Goal: Task Accomplishment & Management: Use online tool/utility

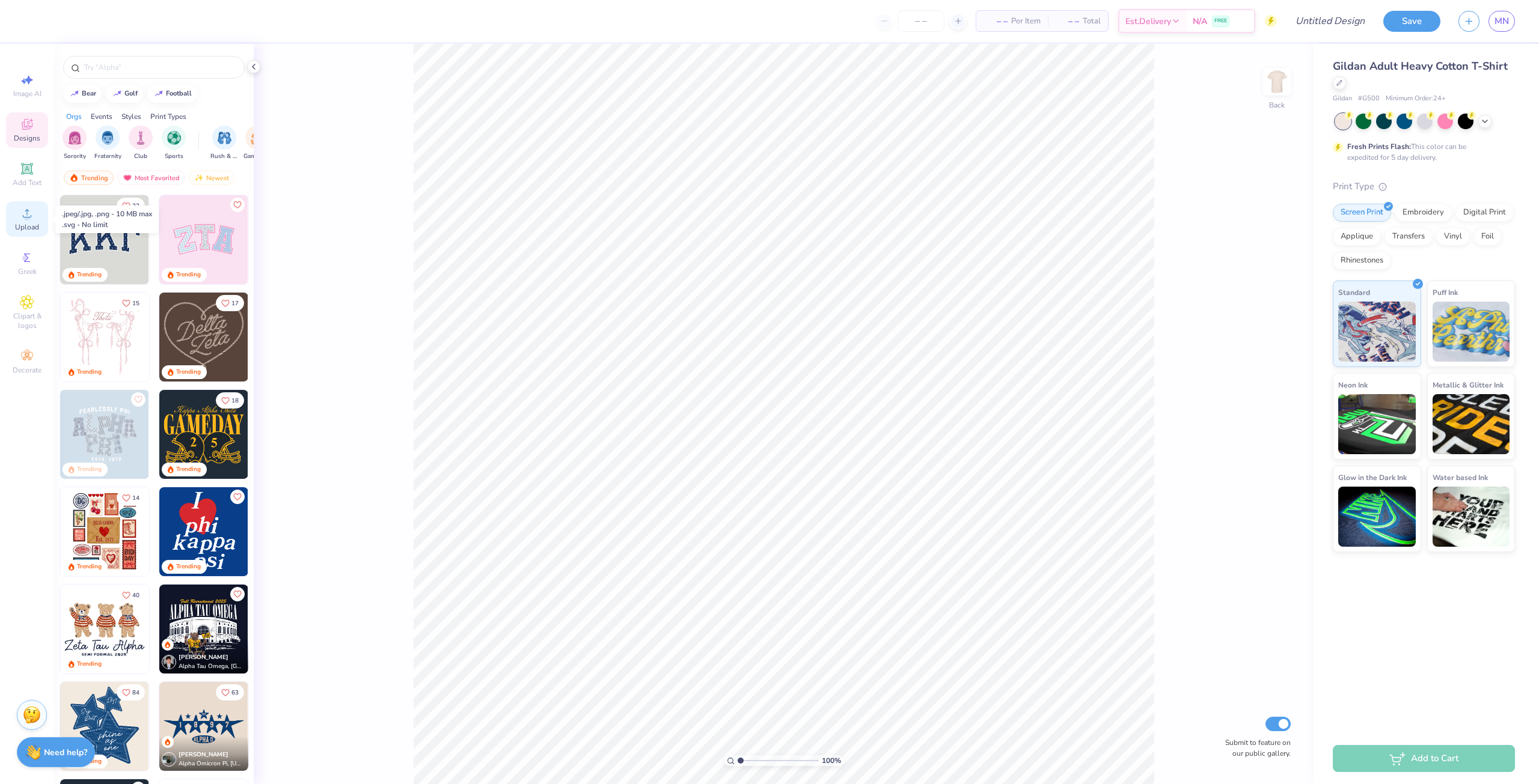
click at [19, 223] on span "Upload" at bounding box center [27, 227] width 24 height 9
click at [25, 223] on span "Upload" at bounding box center [27, 227] width 24 height 9
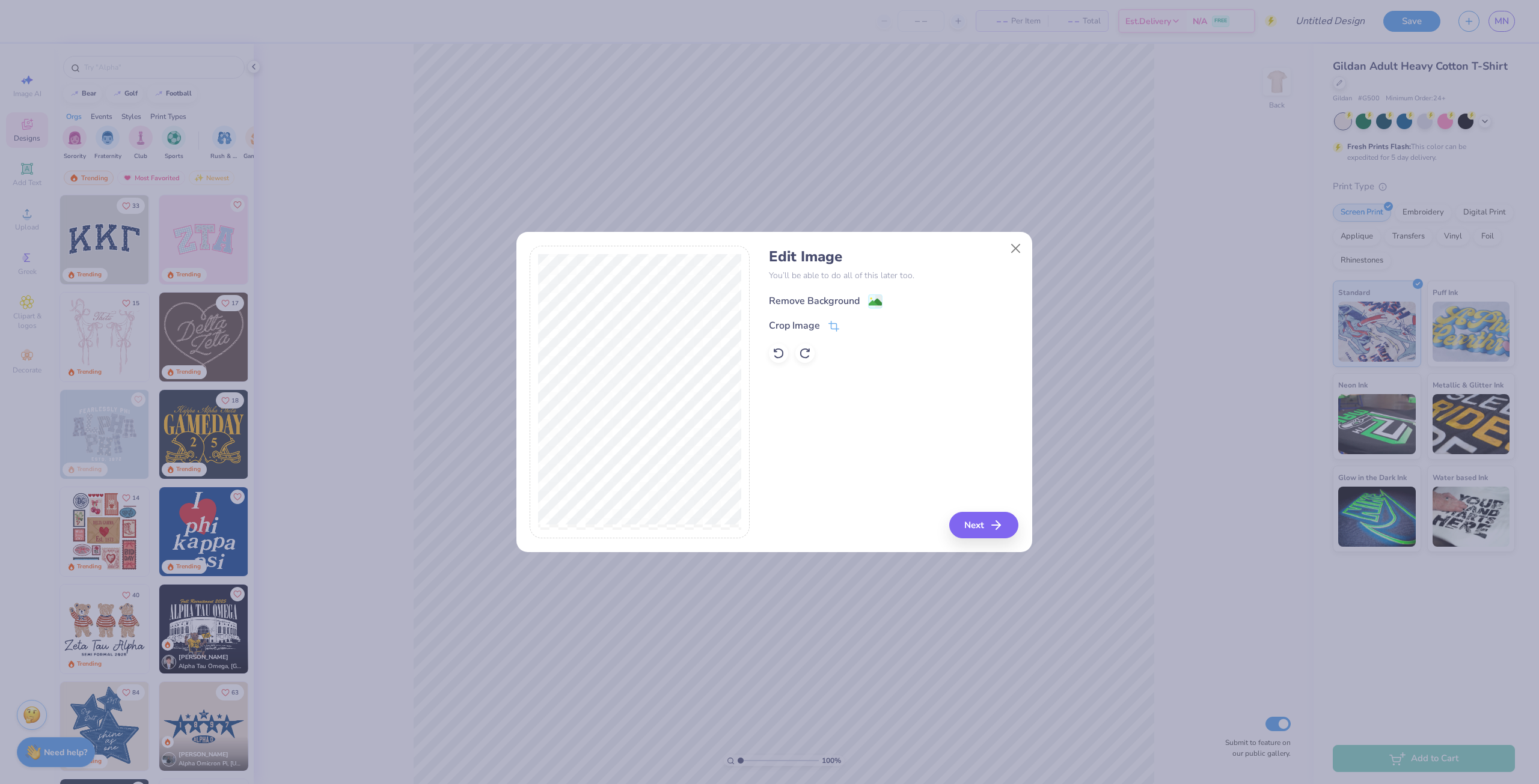
click at [817, 297] on div "Remove Background" at bounding box center [815, 301] width 91 height 15
click at [977, 522] on button "Next" at bounding box center [986, 525] width 69 height 26
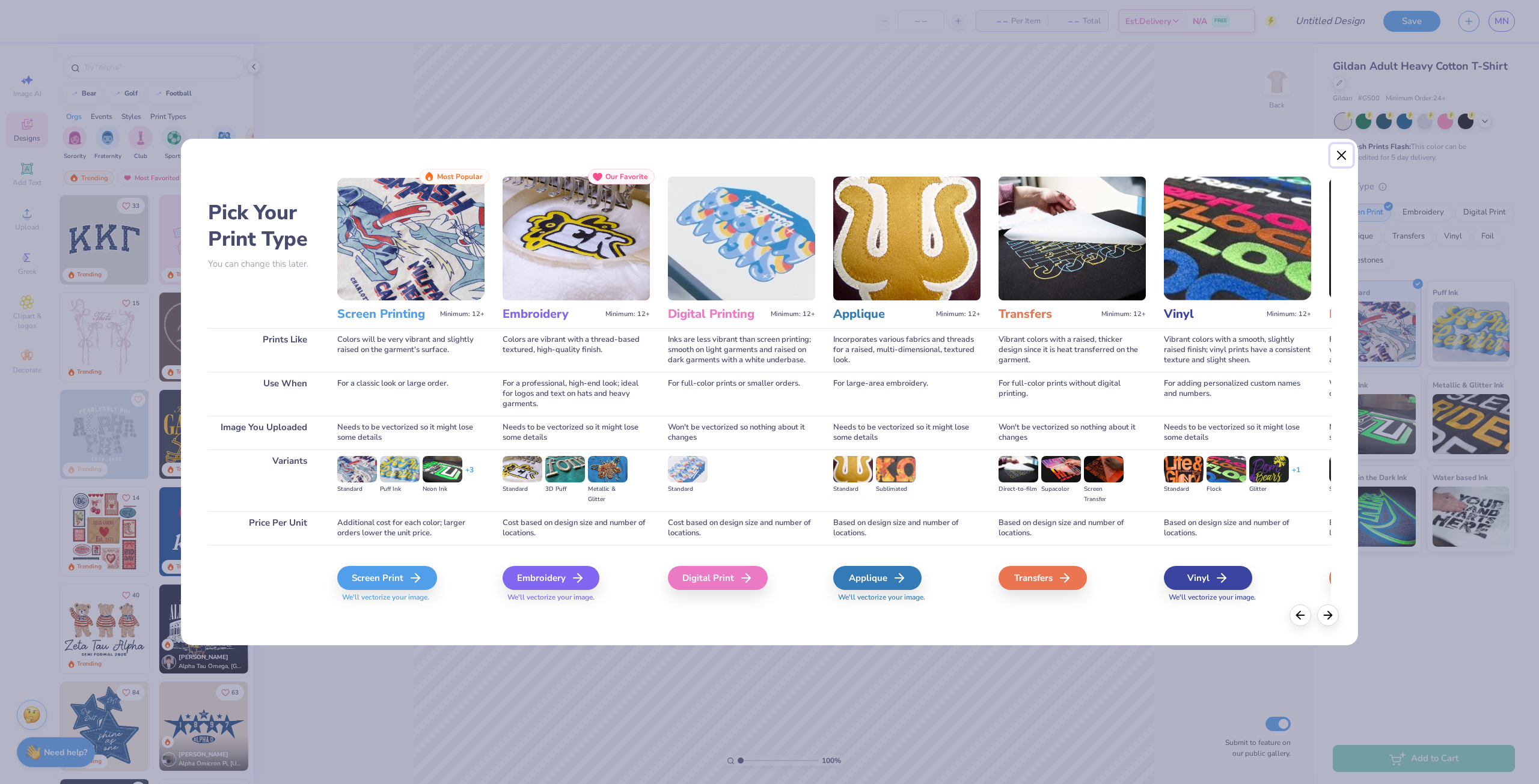
click at [1344, 150] on button "Close" at bounding box center [1342, 155] width 23 height 23
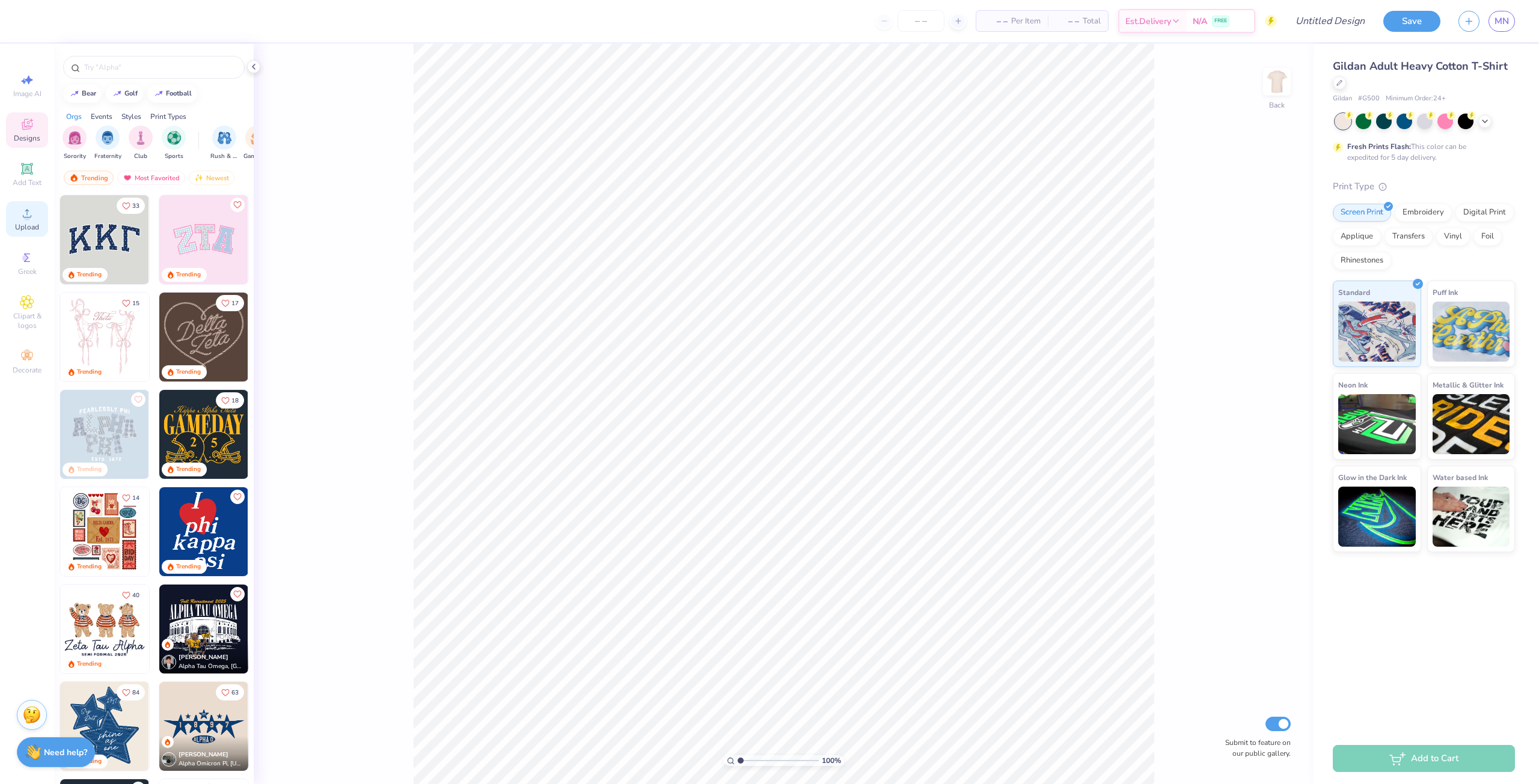
click at [36, 214] on div "Upload" at bounding box center [26, 219] width 42 height 35
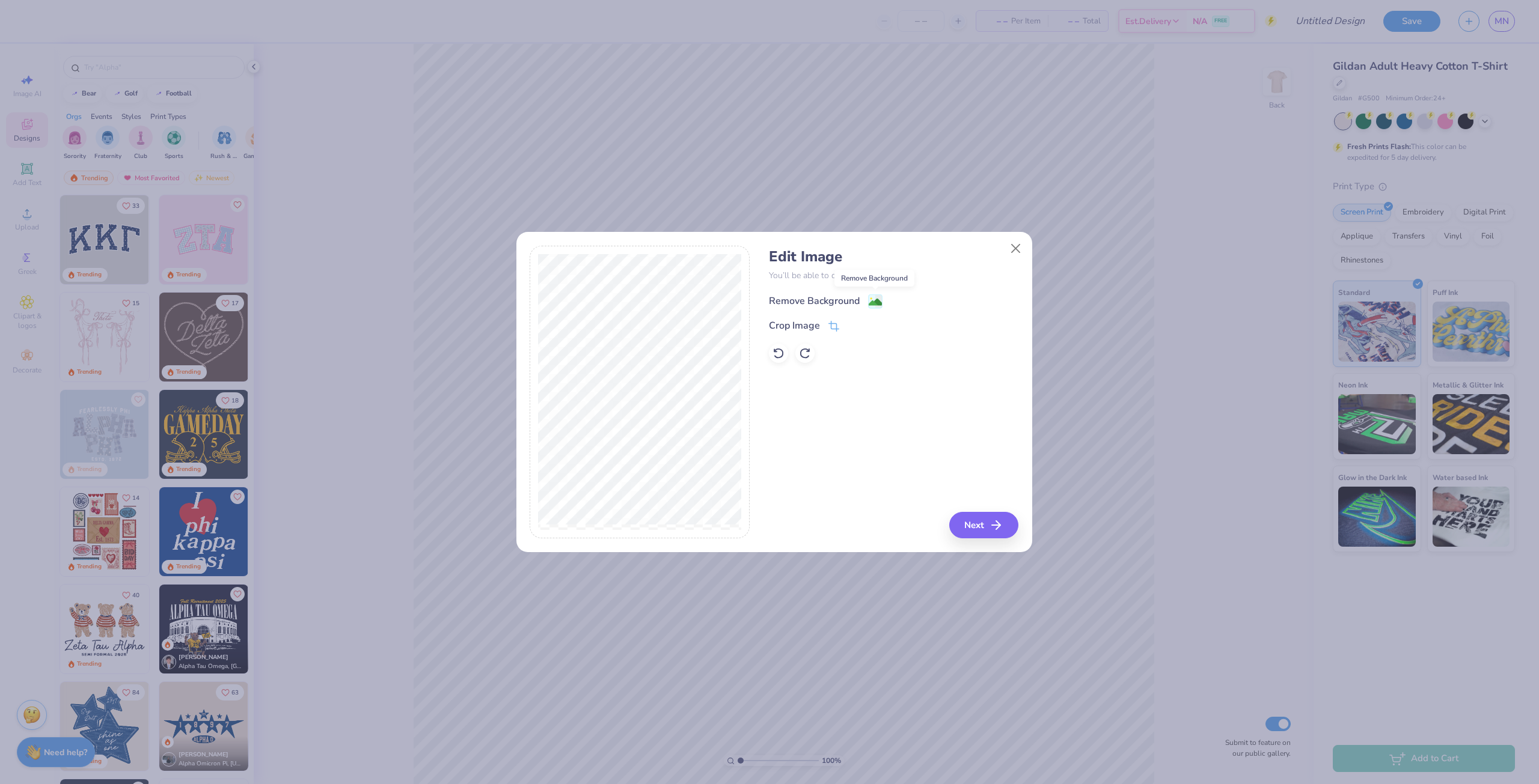
click at [869, 302] on image at bounding box center [875, 302] width 13 height 13
click at [982, 525] on button "Next" at bounding box center [986, 525] width 69 height 26
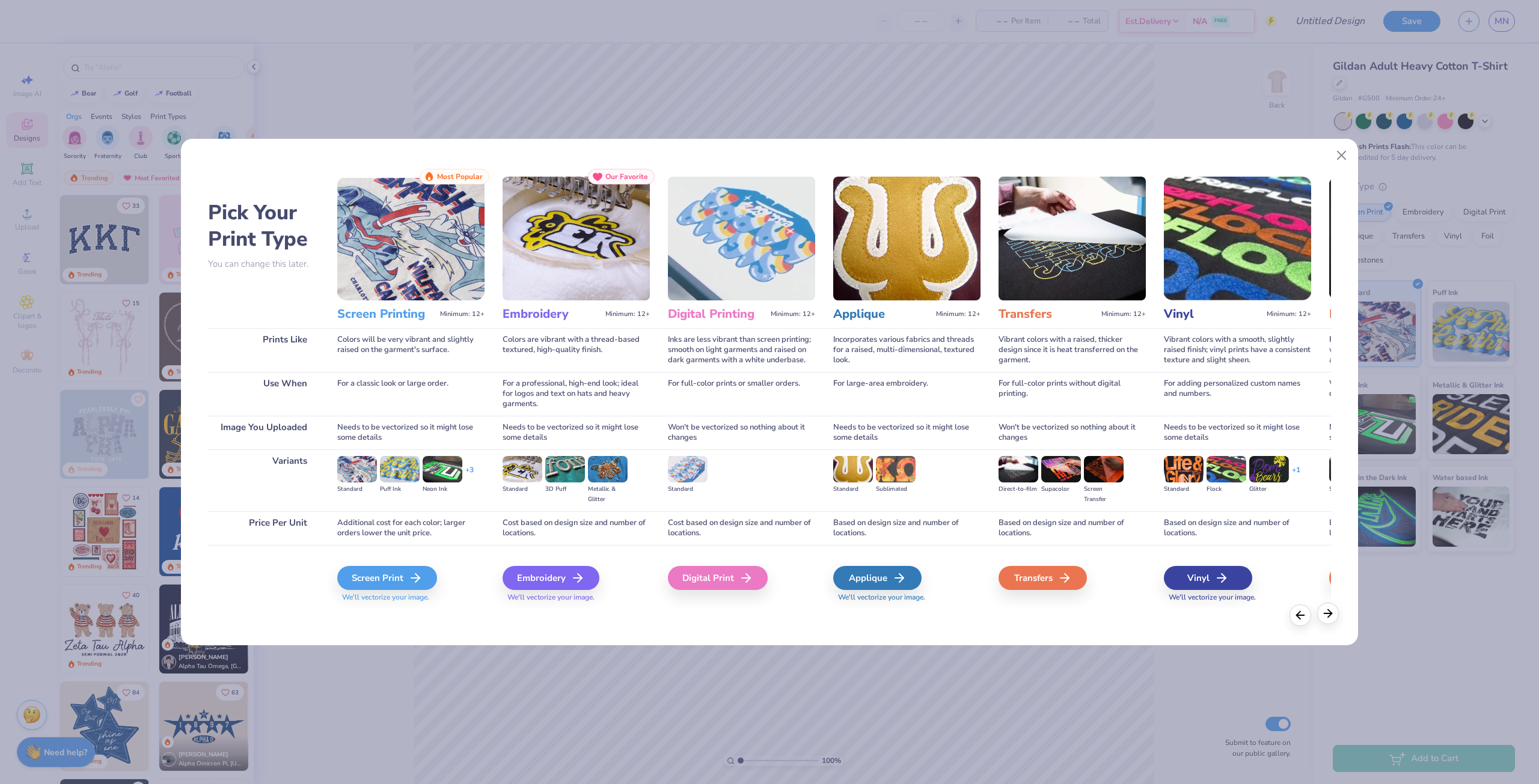
click at [1332, 616] on icon at bounding box center [1328, 614] width 13 height 13
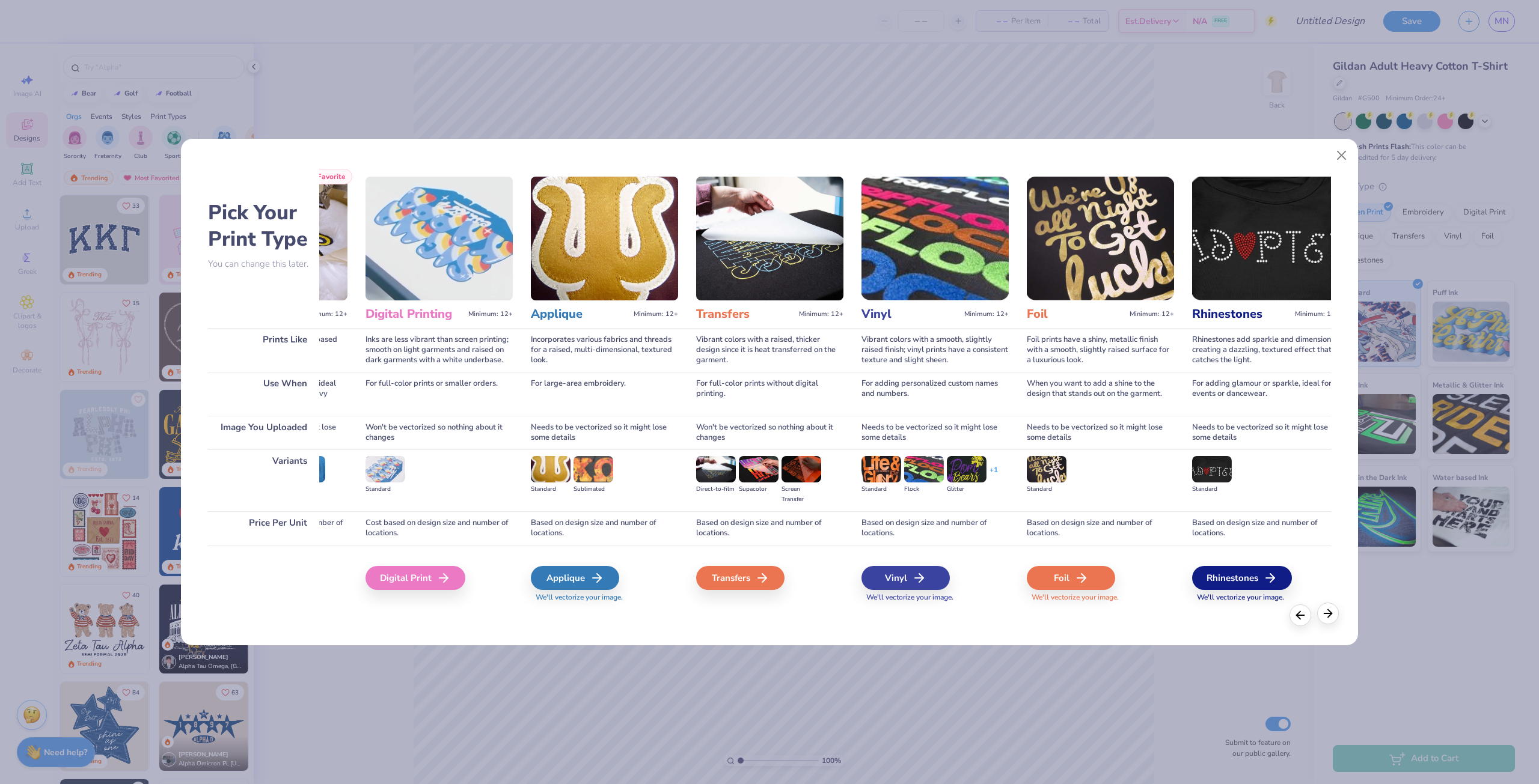
scroll to position [0, 329]
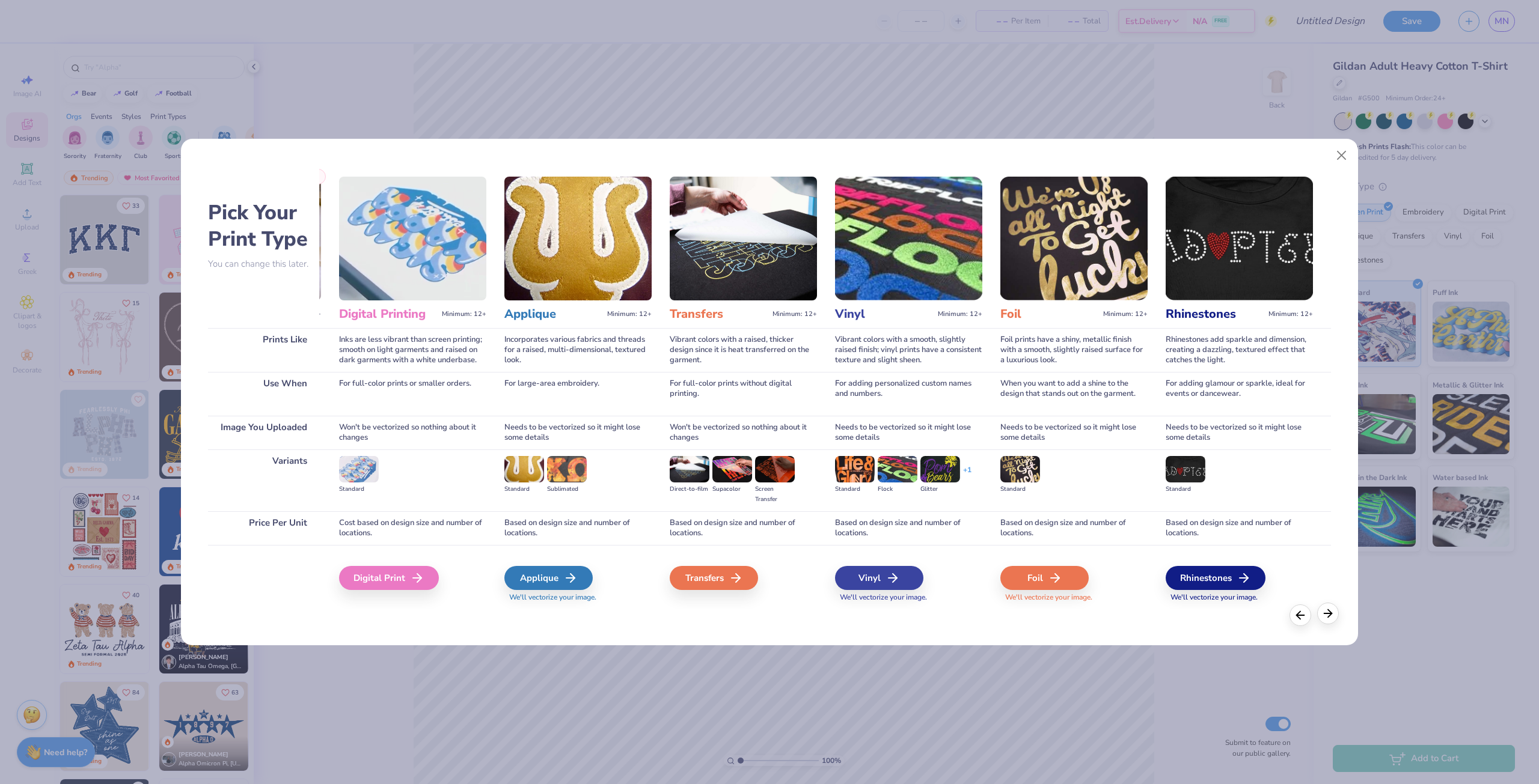
click at [1332, 616] on icon at bounding box center [1328, 614] width 13 height 13
click at [1304, 612] on icon at bounding box center [1300, 614] width 13 height 13
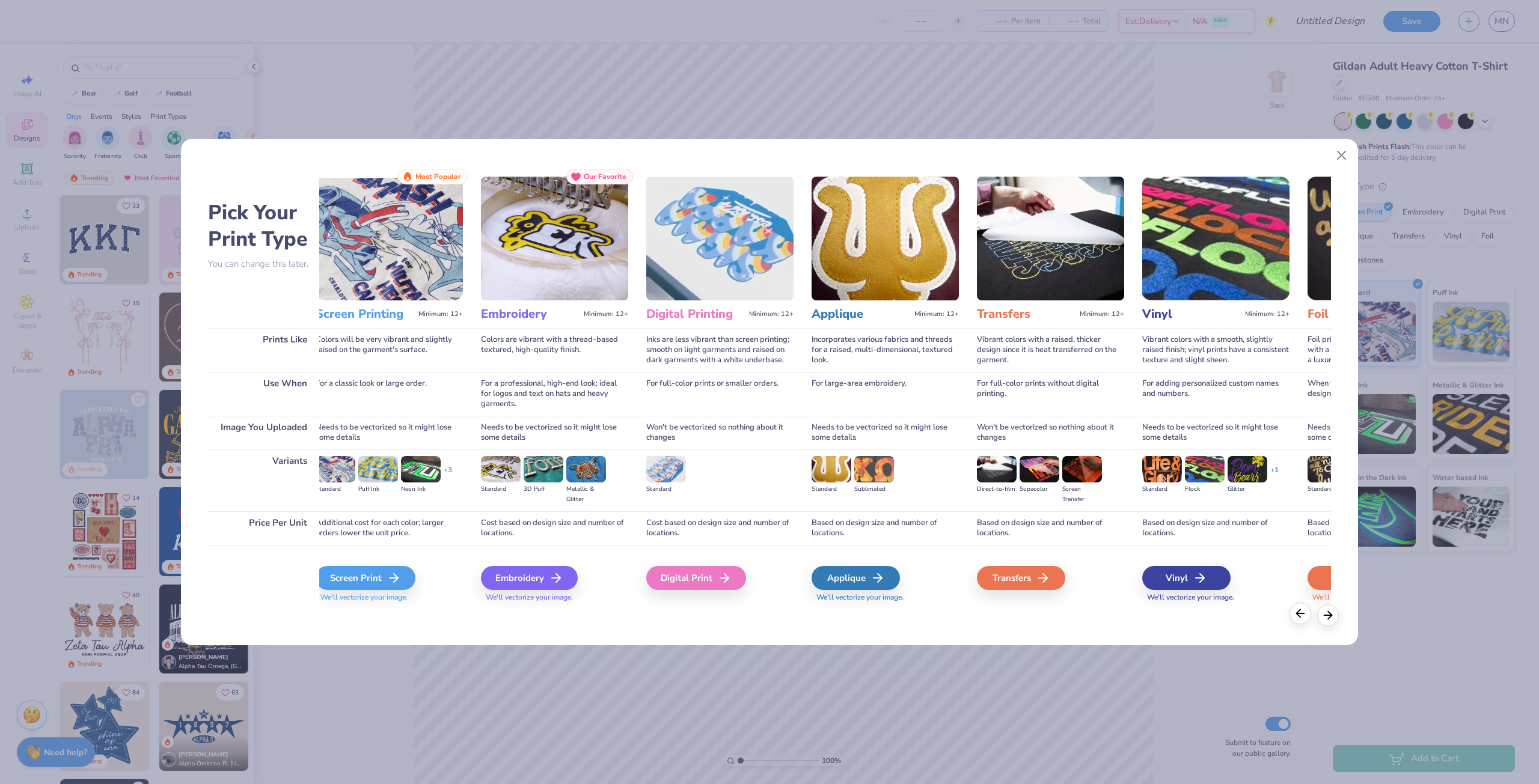
scroll to position [0, 0]
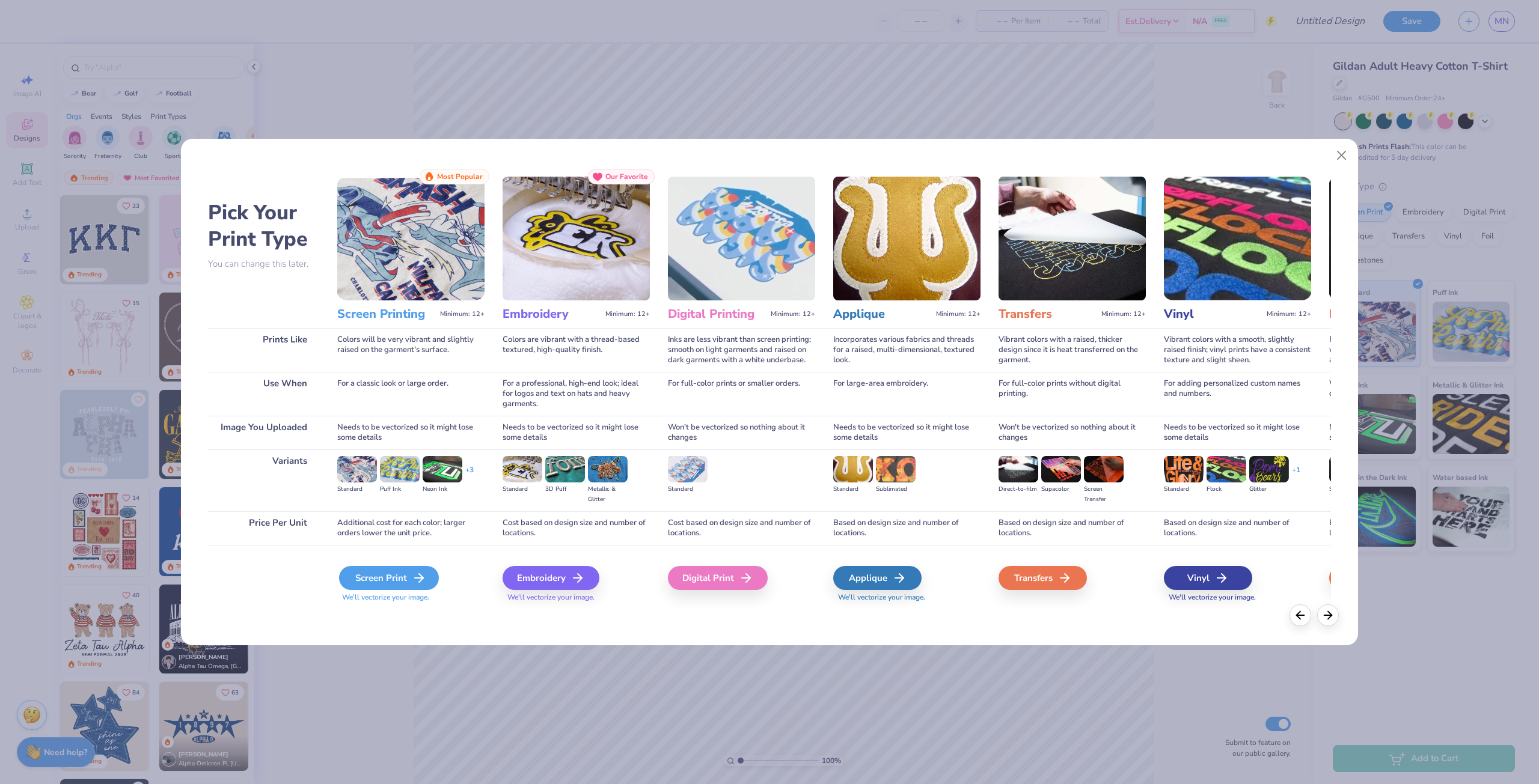
click at [365, 569] on div "Screen Print" at bounding box center [388, 579] width 99 height 24
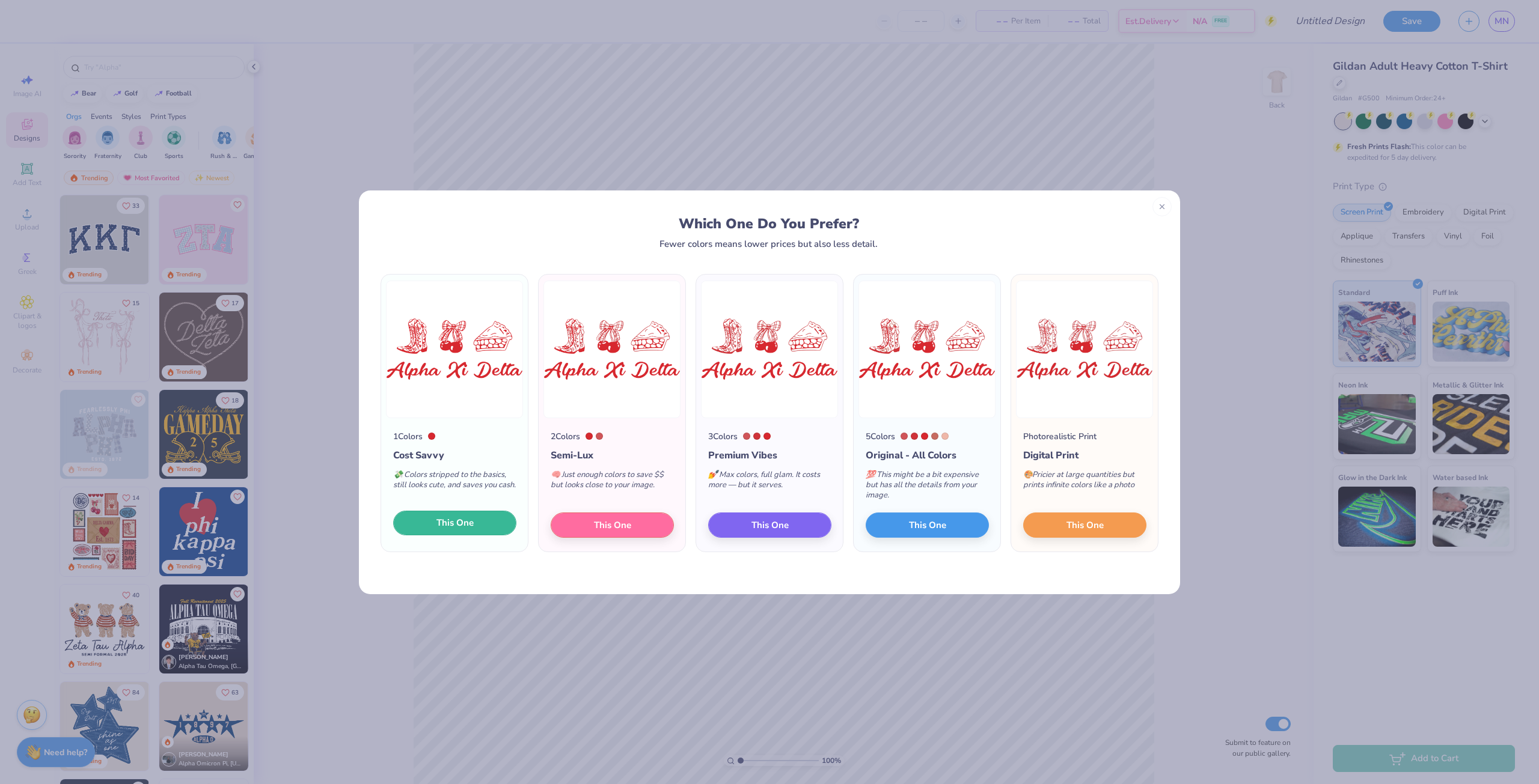
click at [482, 526] on button "This One" at bounding box center [454, 523] width 124 height 25
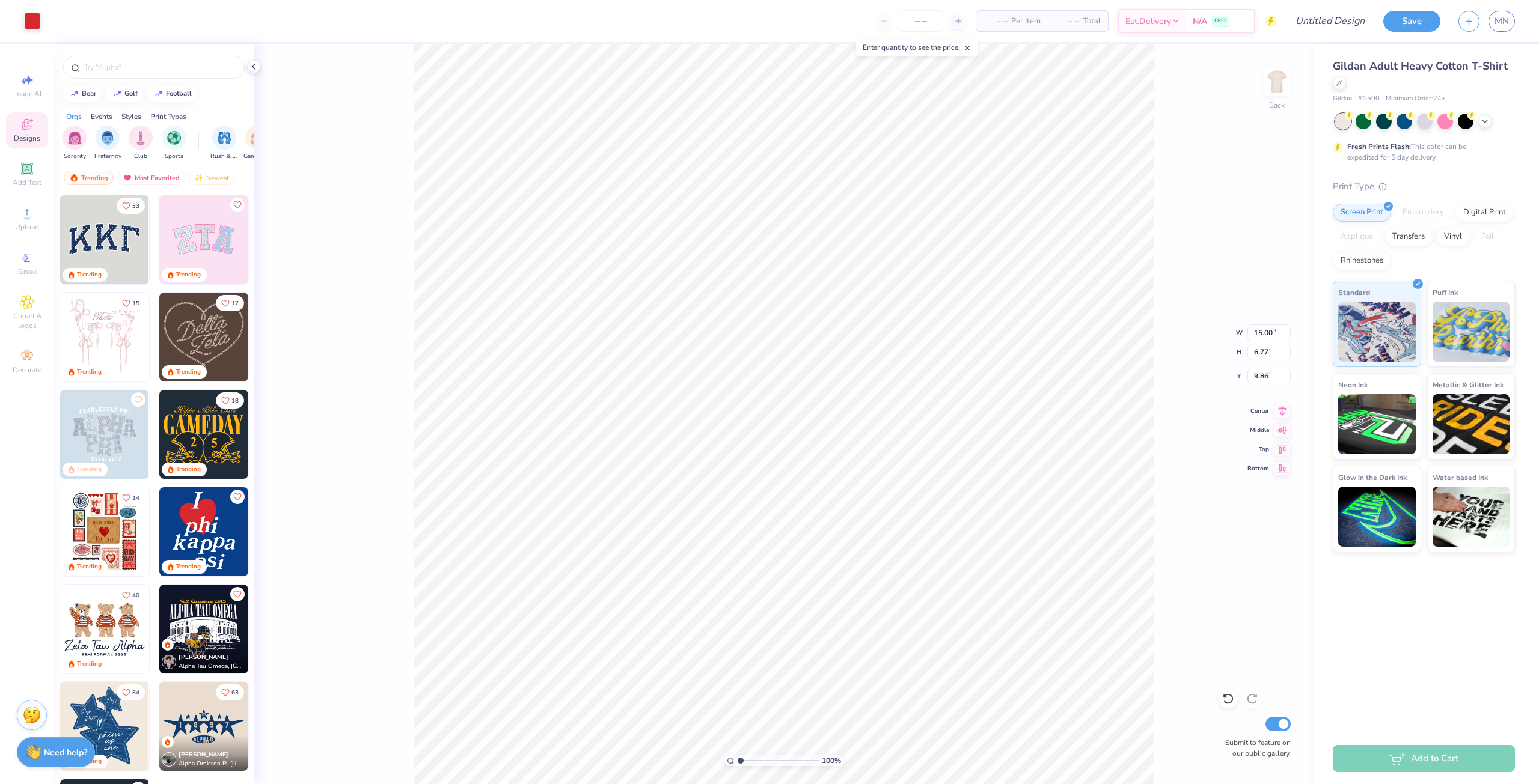
type input "3.00"
type input "12.72"
type input "5.74"
type input "3.00"
click at [1346, 26] on input "Design Title" at bounding box center [1315, 21] width 118 height 24
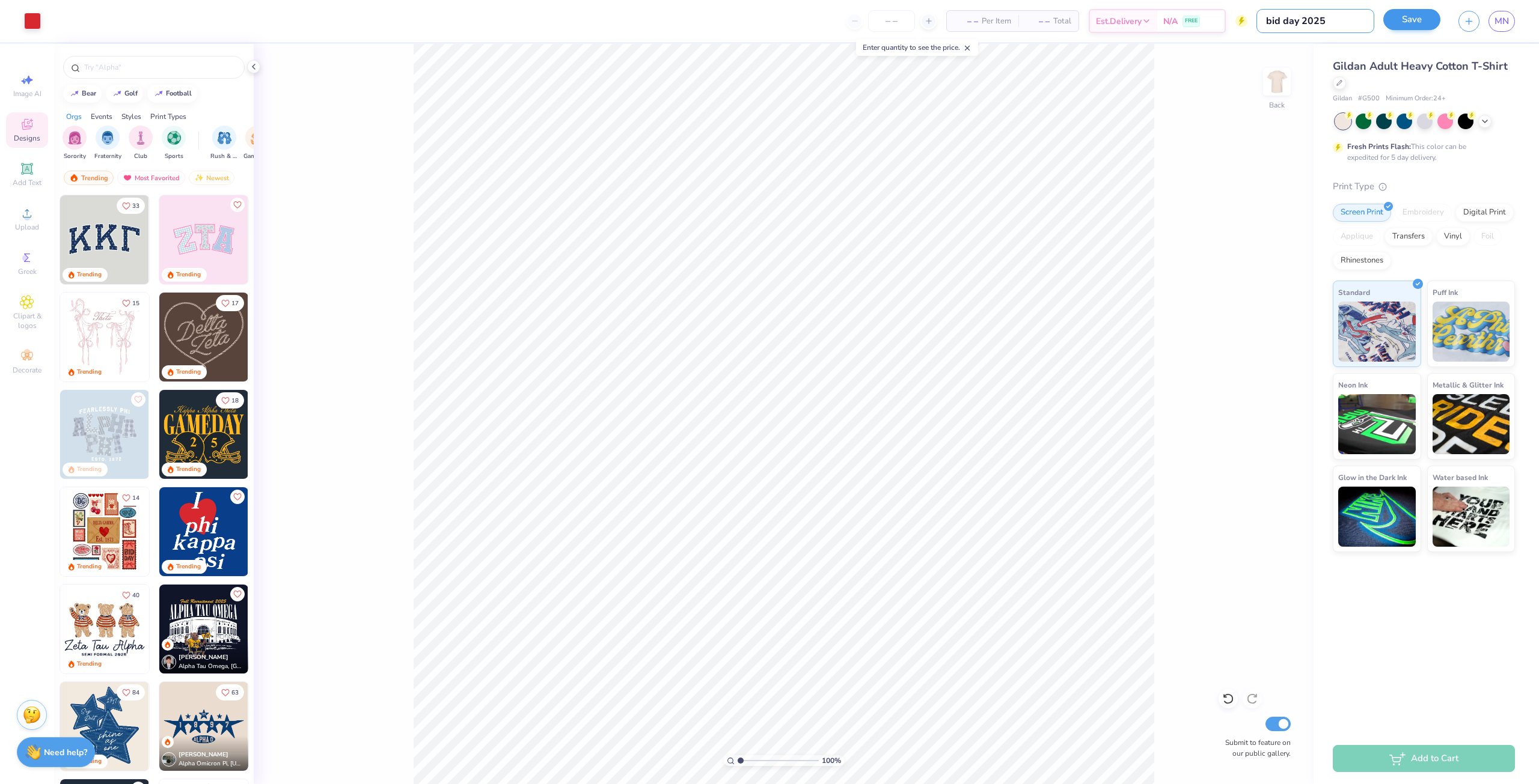
type input "bid day 2025"
click at [1407, 20] on button "Save" at bounding box center [1412, 20] width 57 height 21
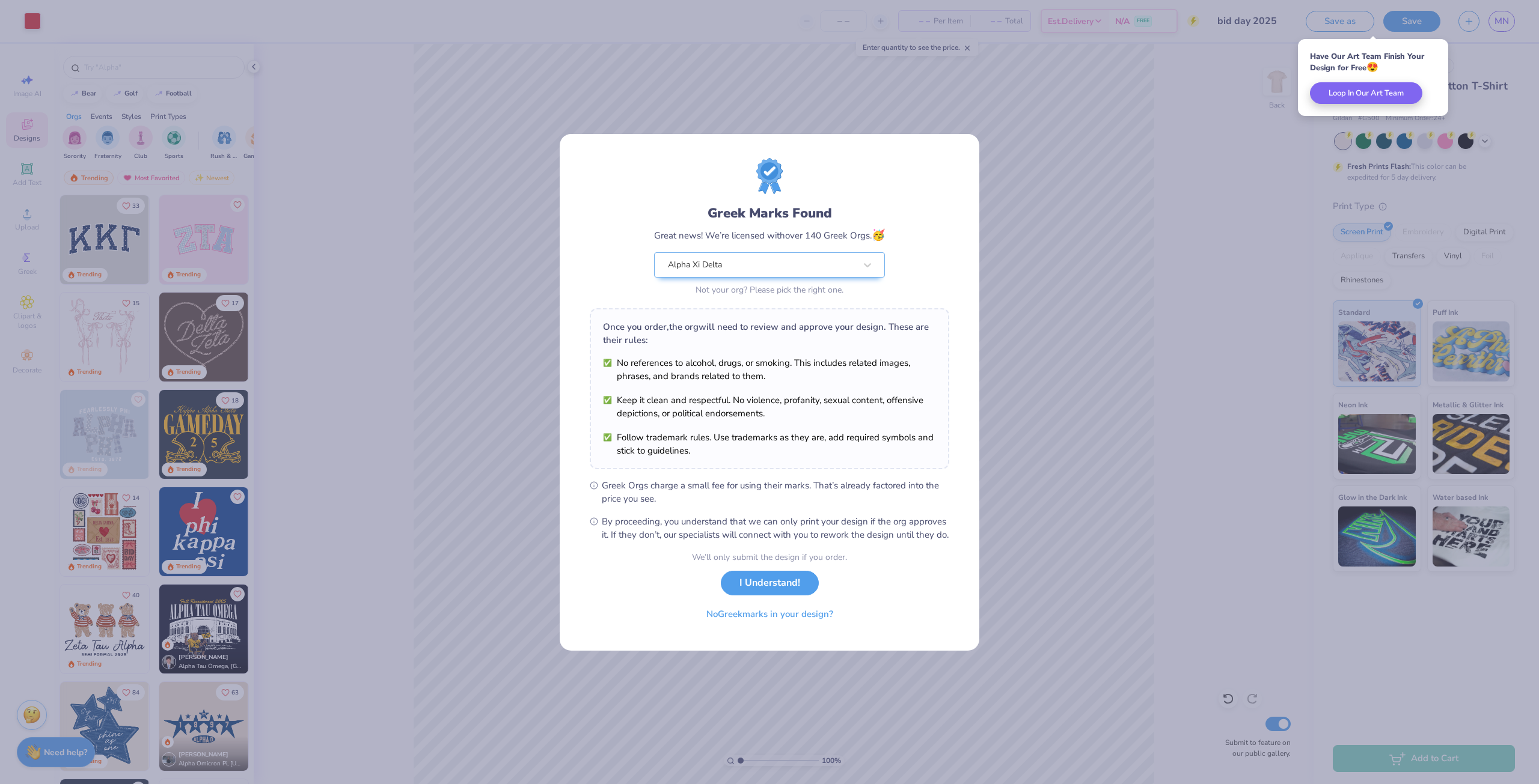
click at [1299, 321] on div "Greek Marks Found Great news! We’re licensed with over 140 Greek Orgs. 🥳 Alpha …" at bounding box center [770, 392] width 1539 height 784
drag, startPoint x: 1203, startPoint y: 350, endPoint x: 1073, endPoint y: 381, distance: 133.6
click at [1194, 354] on div "Greek Marks Found Great news! We’re licensed with over 140 Greek Orgs. 🥳 Alpha …" at bounding box center [770, 392] width 1539 height 784
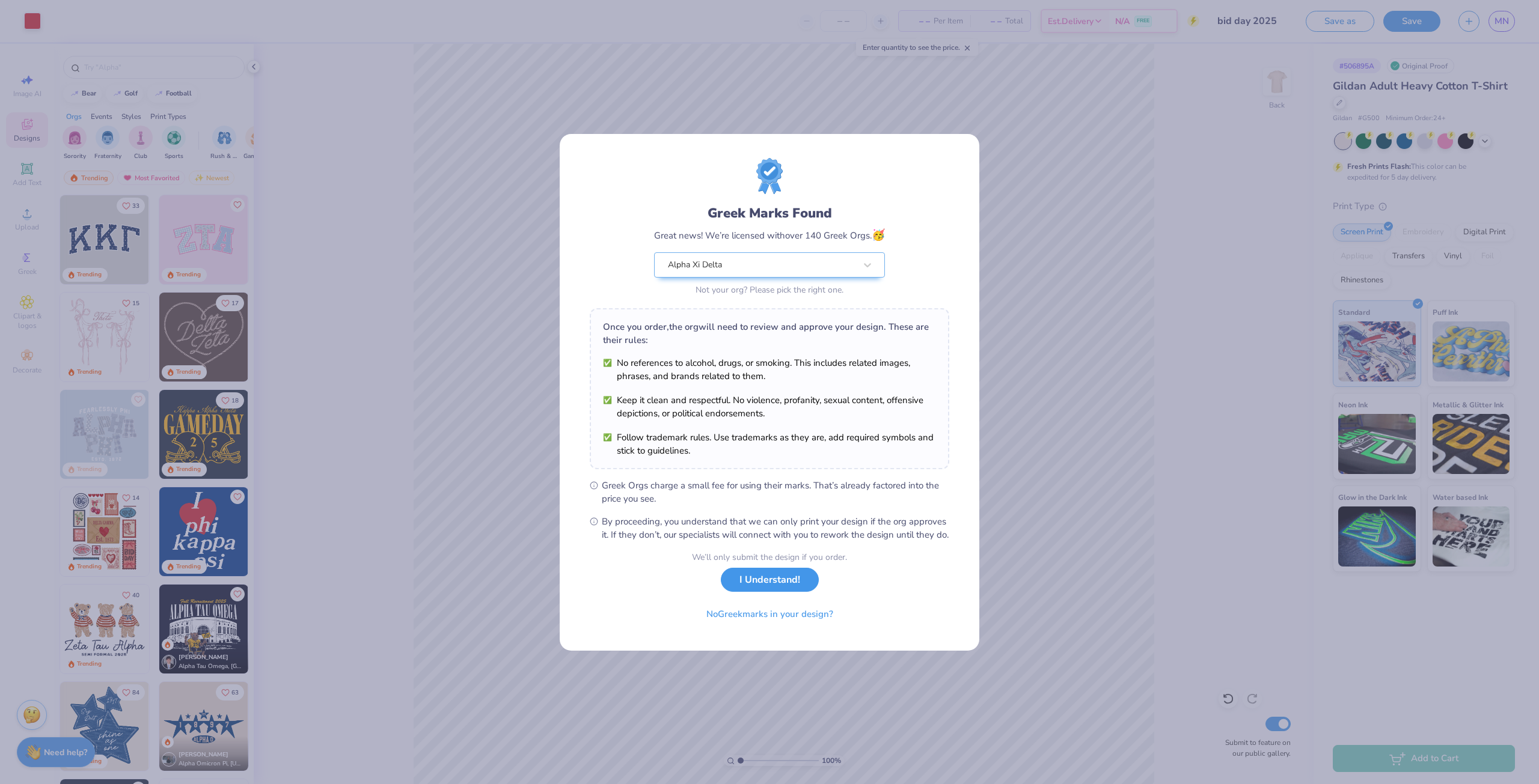
click at [749, 591] on button "I Understand!" at bounding box center [770, 580] width 98 height 25
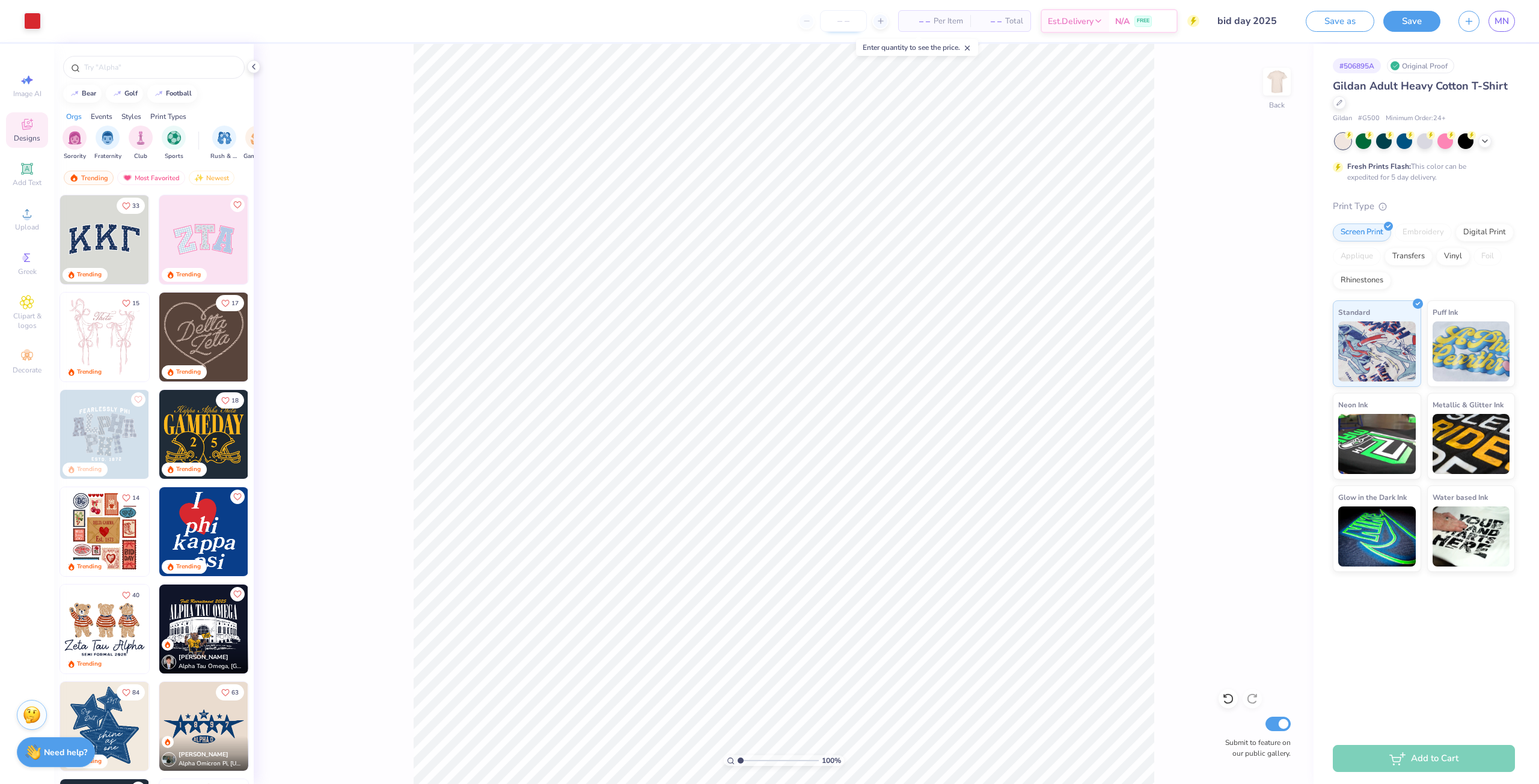
click at [847, 23] on input "number" at bounding box center [844, 20] width 46 height 21
type input "2"
click at [1489, 234] on div "Digital Print" at bounding box center [1485, 230] width 59 height 18
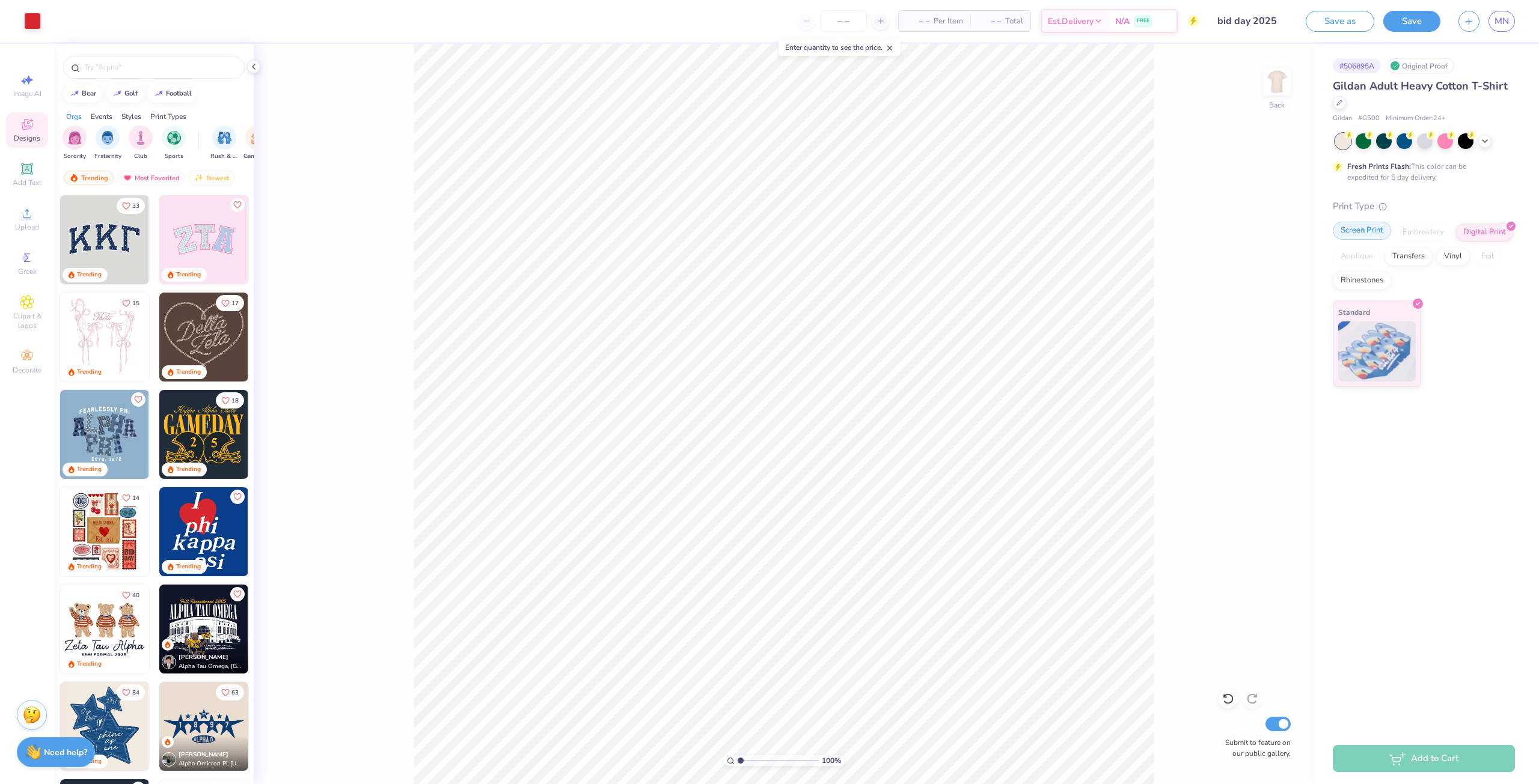
click at [1364, 233] on div "Screen Print" at bounding box center [1362, 230] width 59 height 18
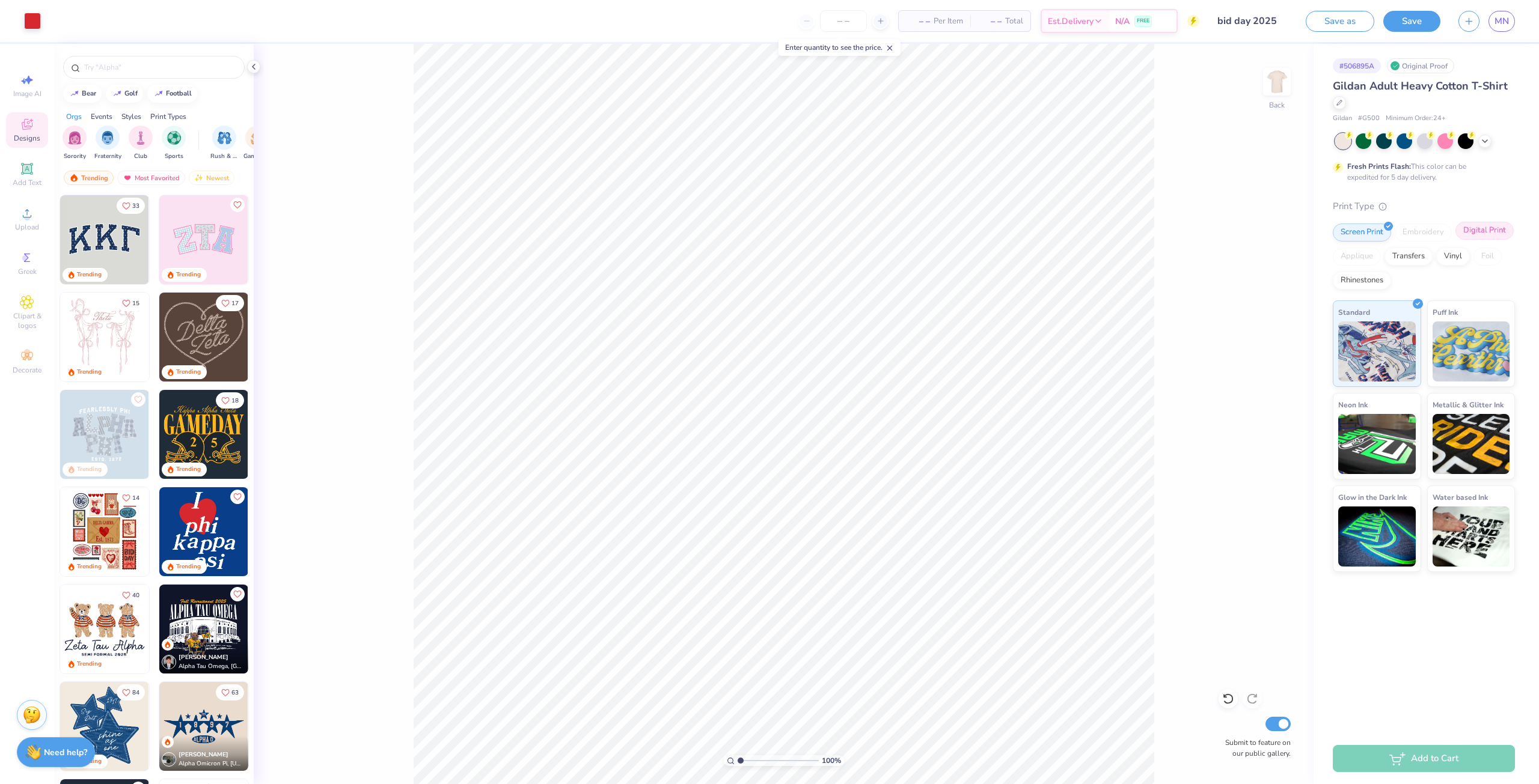
click at [1500, 236] on div "Digital Print" at bounding box center [1485, 230] width 59 height 18
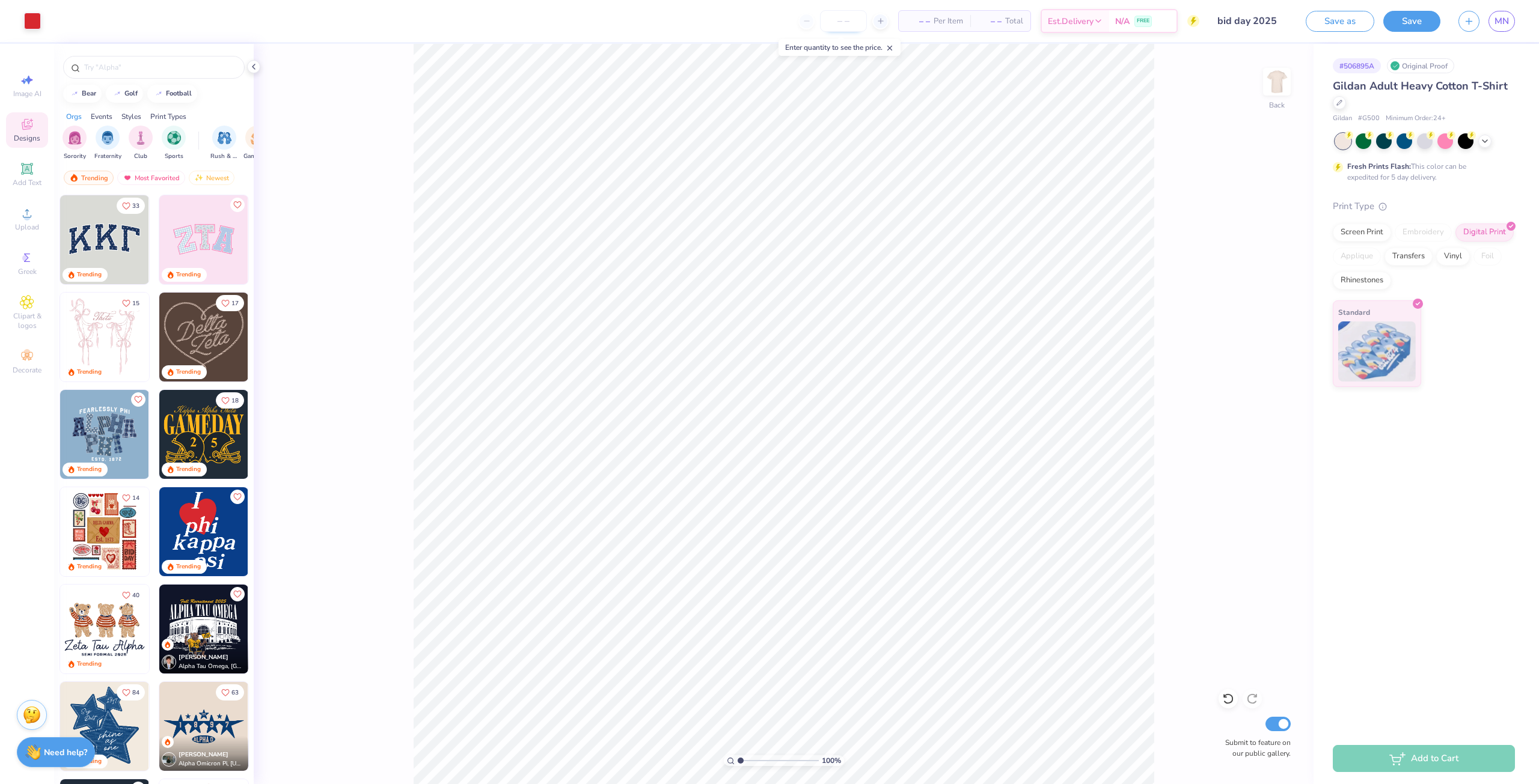
click at [835, 19] on input "number" at bounding box center [844, 20] width 46 height 21
type input "1"
type input "12"
click at [1362, 231] on div "Screen Print" at bounding box center [1362, 230] width 59 height 18
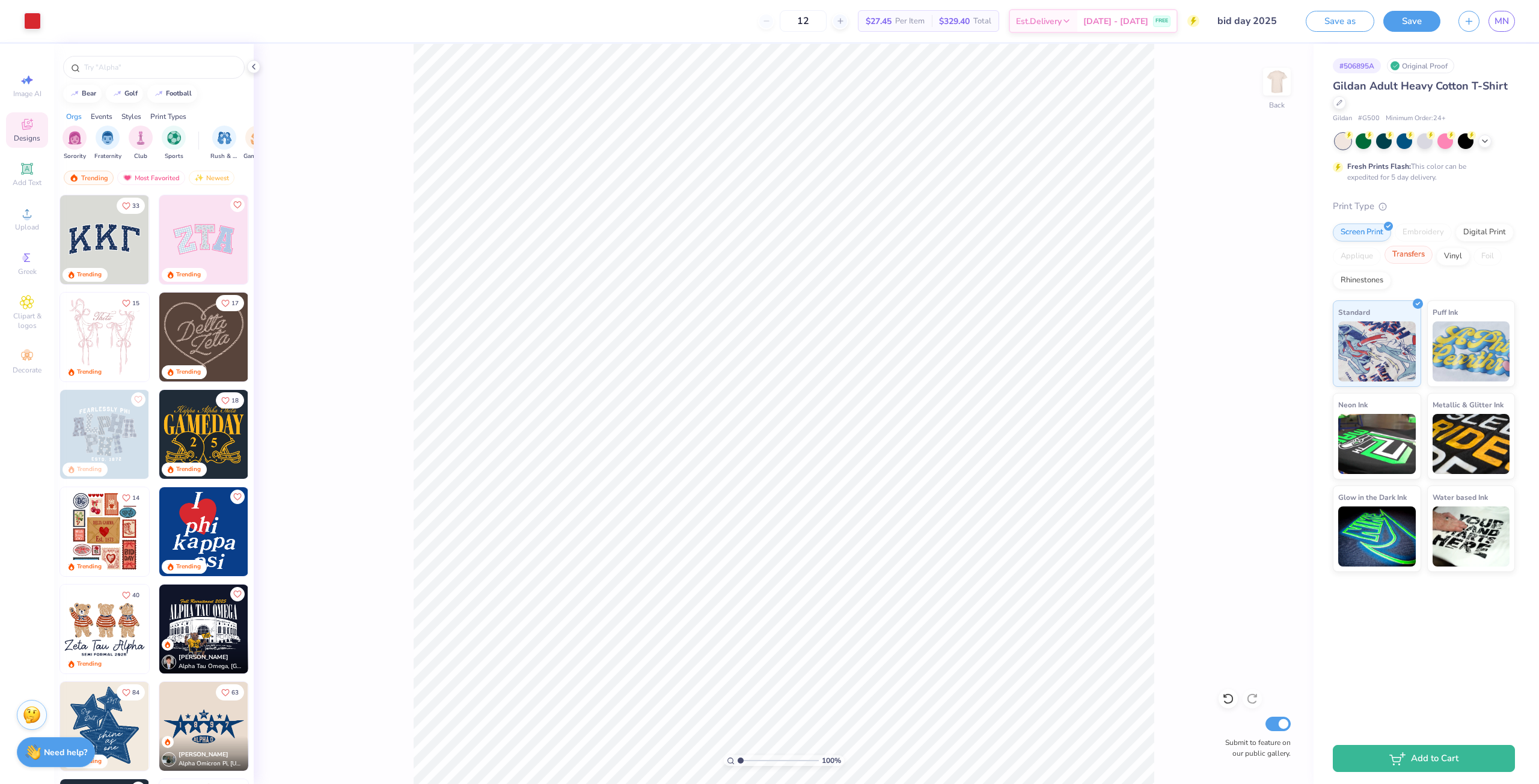
click at [1405, 250] on div "Transfers" at bounding box center [1409, 255] width 48 height 18
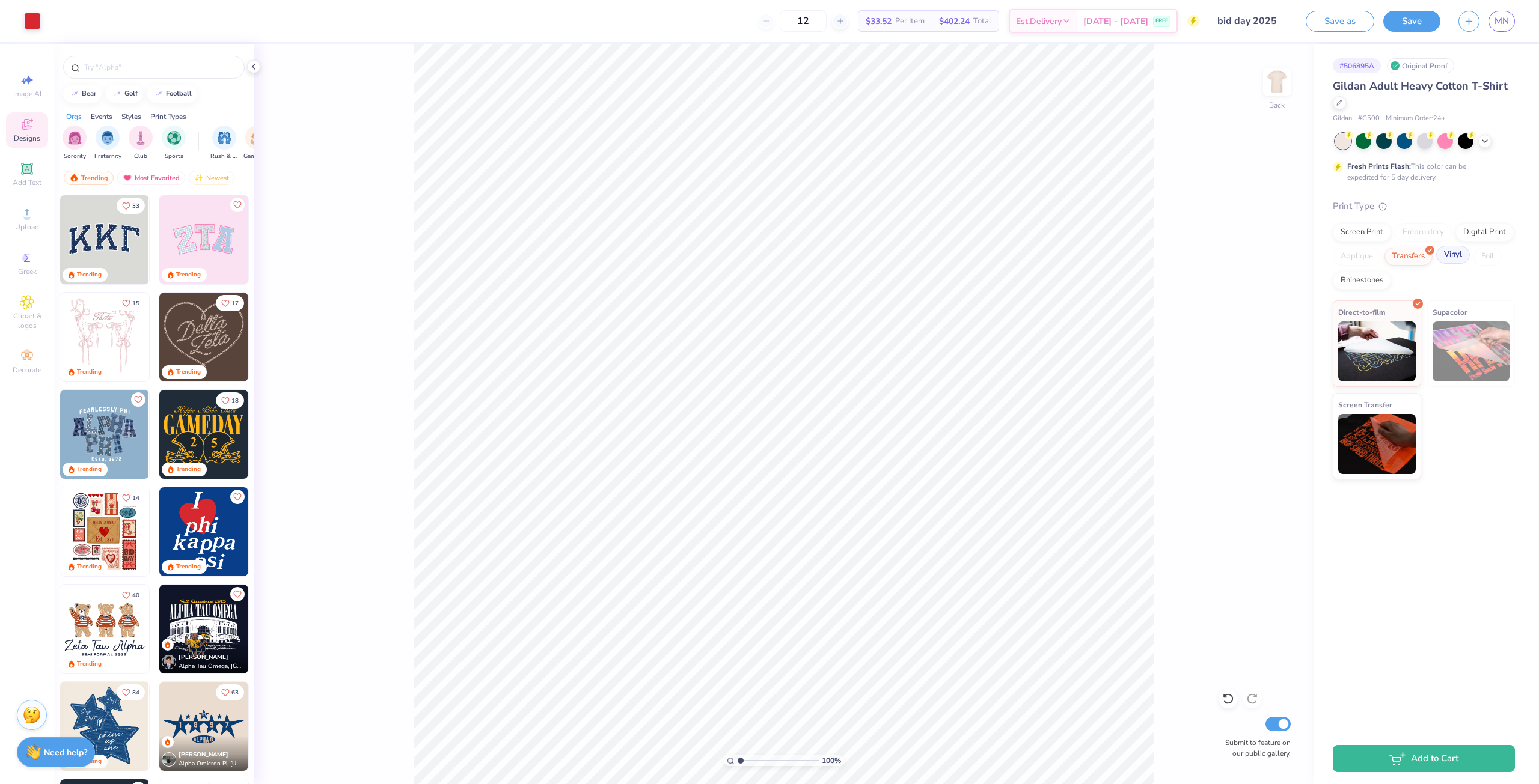
click at [1458, 257] on div "Vinyl" at bounding box center [1454, 255] width 33 height 18
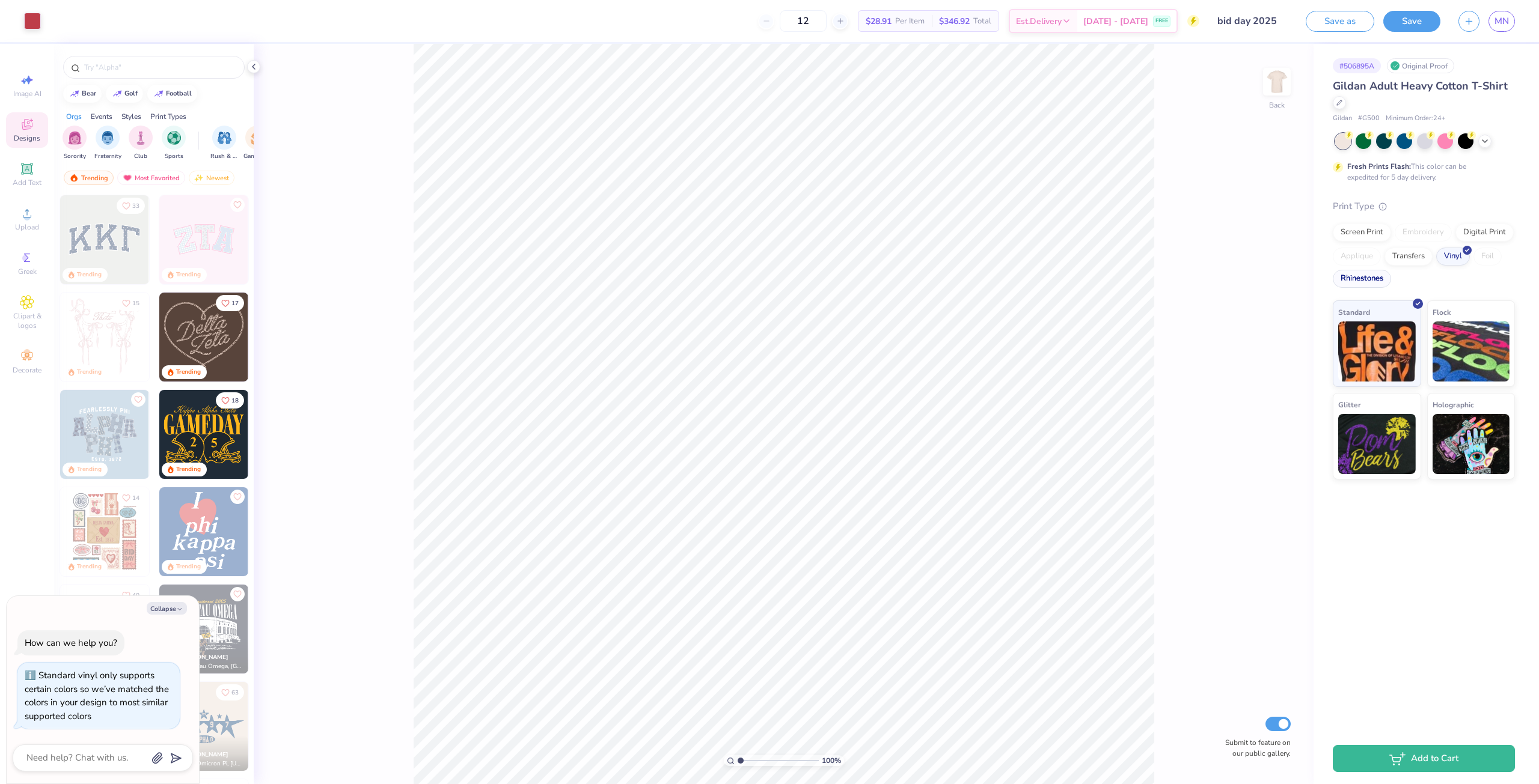
click at [1374, 279] on div "Rhinestones" at bounding box center [1362, 279] width 59 height 18
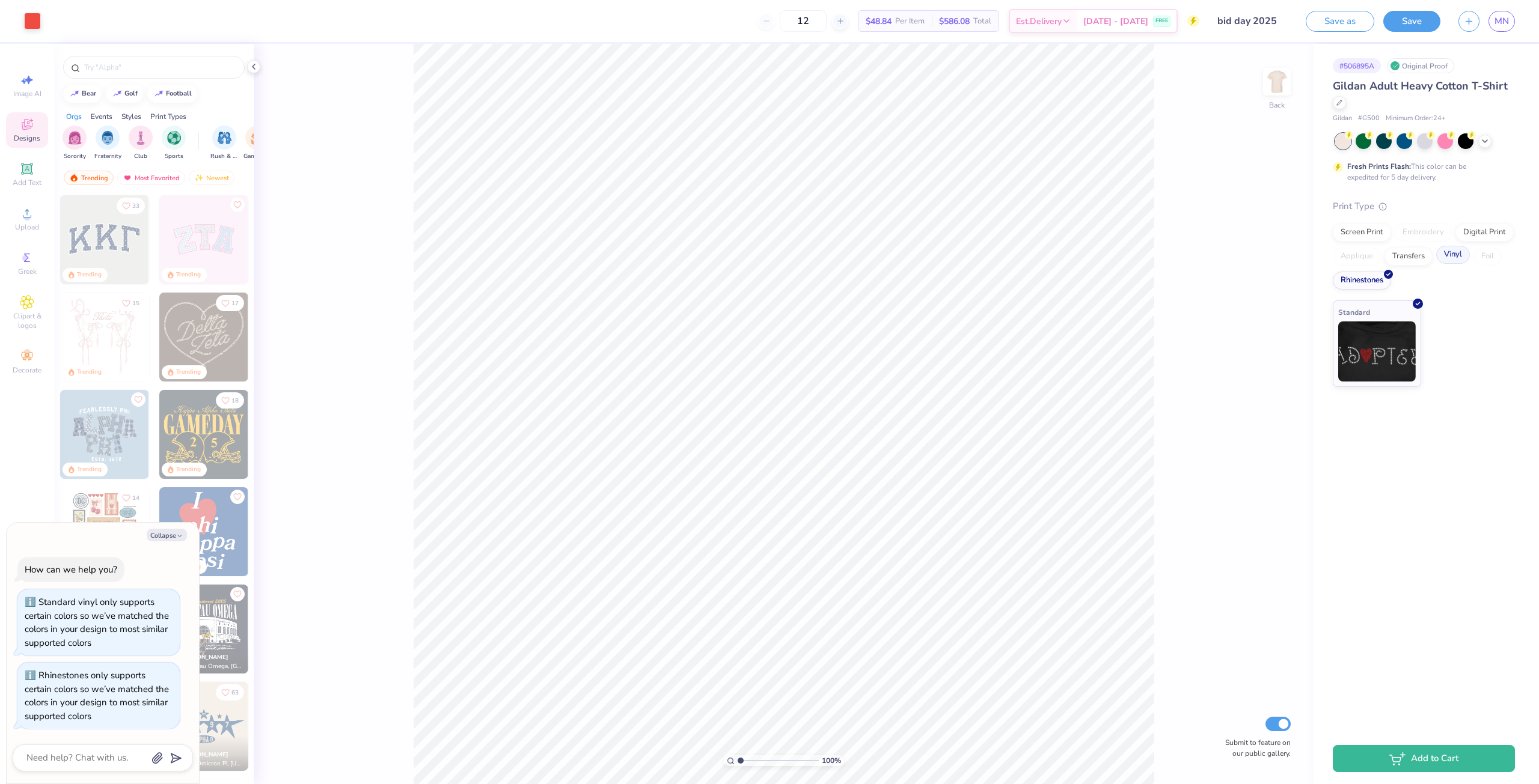
click at [1459, 250] on div "Vinyl" at bounding box center [1454, 255] width 33 height 18
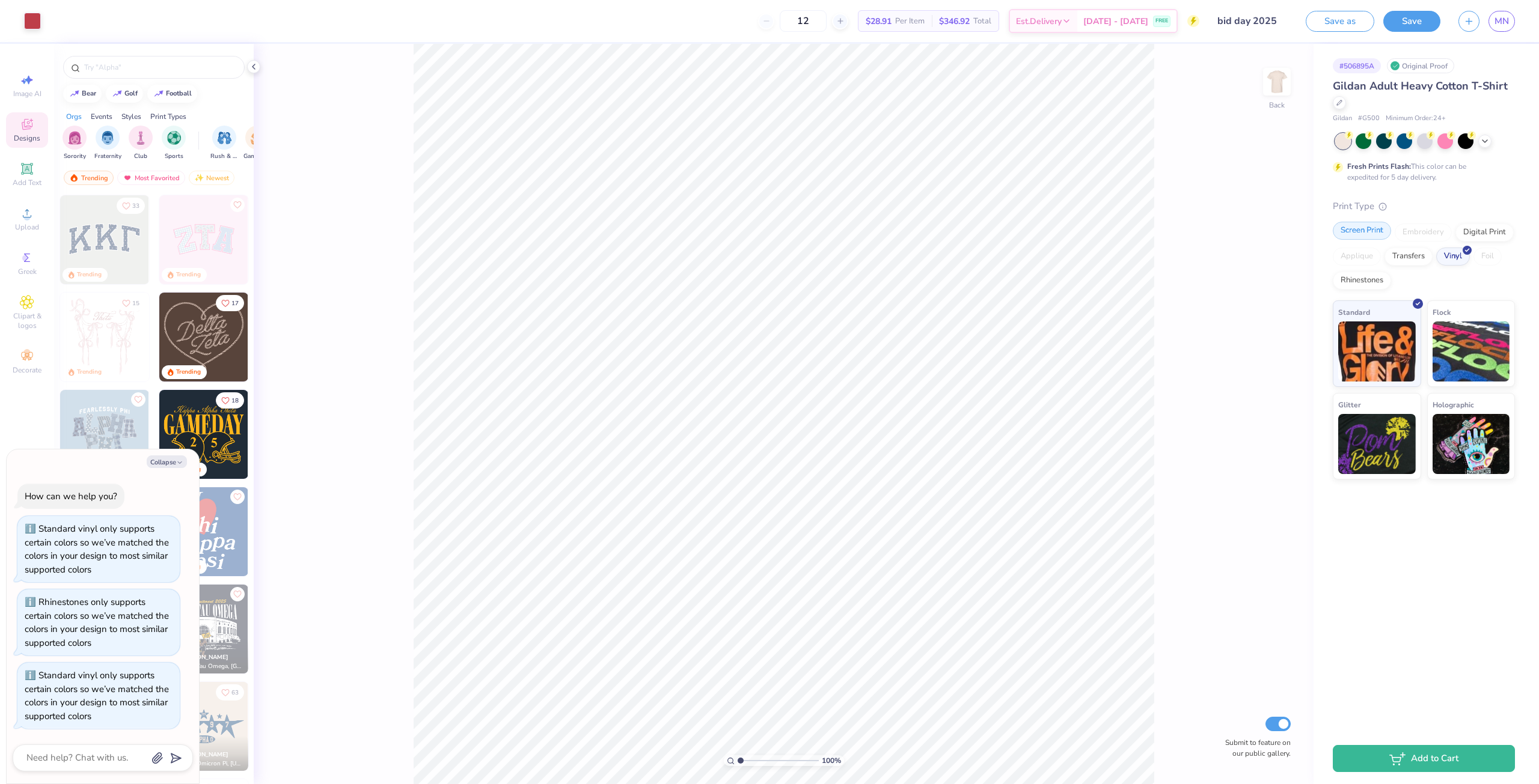
click at [1375, 231] on div "Screen Print" at bounding box center [1362, 230] width 59 height 18
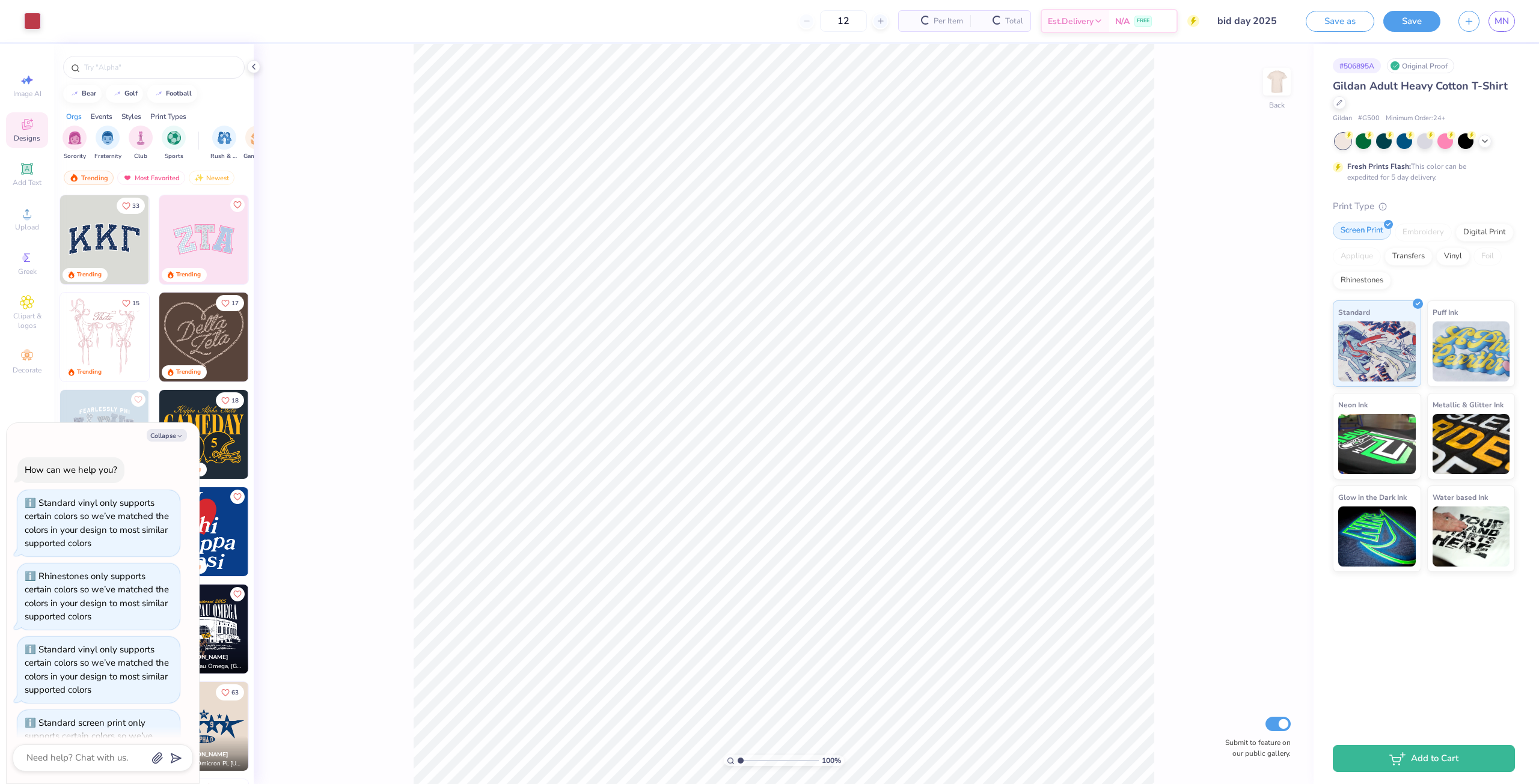
scroll to position [47, 0]
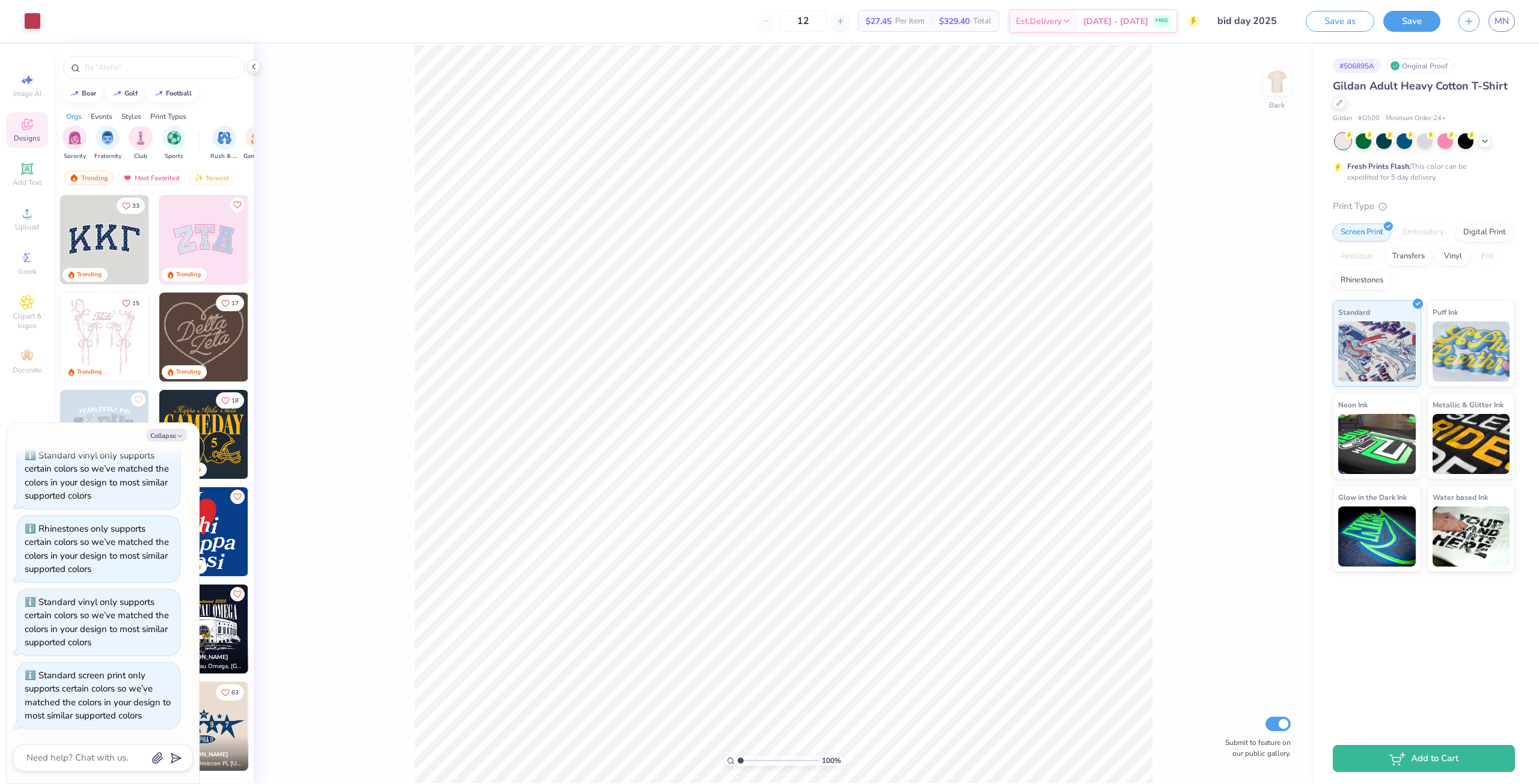
type textarea "x"
click at [825, 22] on input "12" at bounding box center [803, 20] width 46 height 21
type input "1"
click at [764, 89] on div "100 % Back W 12.72 12.72 " H 5.74 5.74 " Y 3.00 3.00 " Center Middle Top Bottom…" at bounding box center [783, 413] width 1060 height 740
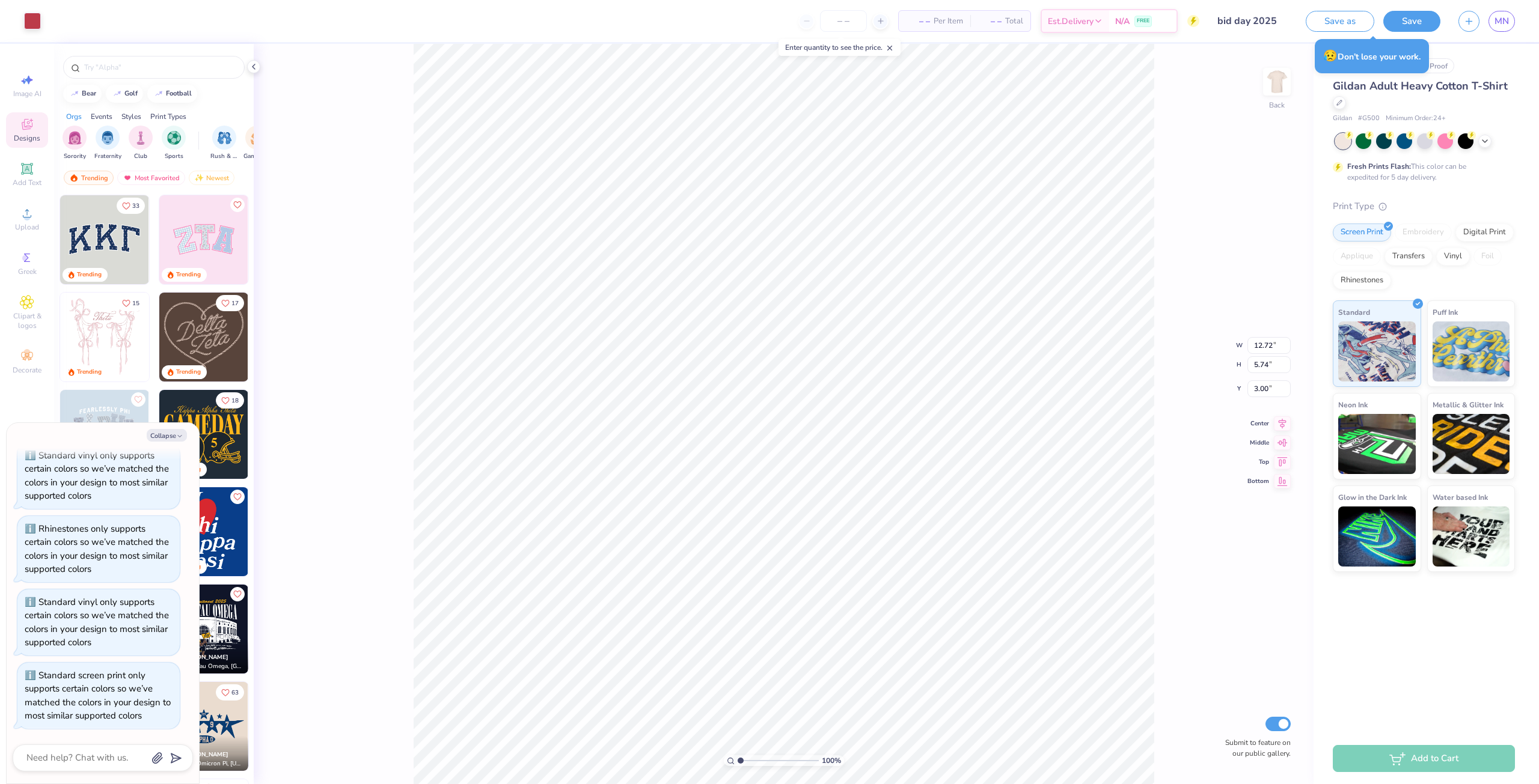
type textarea "x"
